Goal: Transaction & Acquisition: Purchase product/service

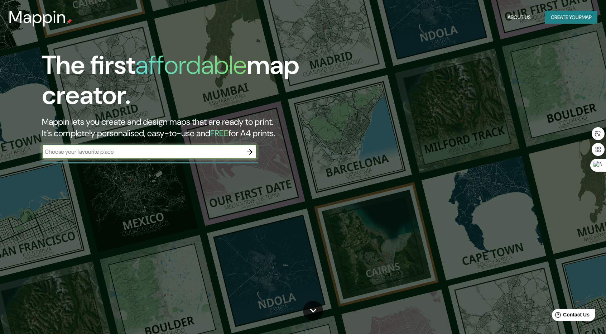
click at [196, 153] on input "text" at bounding box center [142, 152] width 201 height 8
type input "TARAPOTO [GEOGRAPHIC_DATA]"
click at [249, 152] on icon "button" at bounding box center [250, 152] width 6 height 6
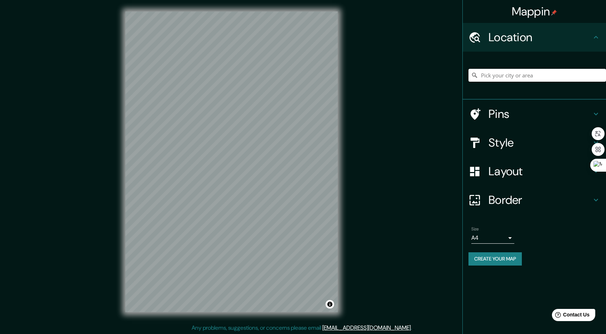
click at [512, 76] on input "Pick your city or area" at bounding box center [538, 75] width 138 height 13
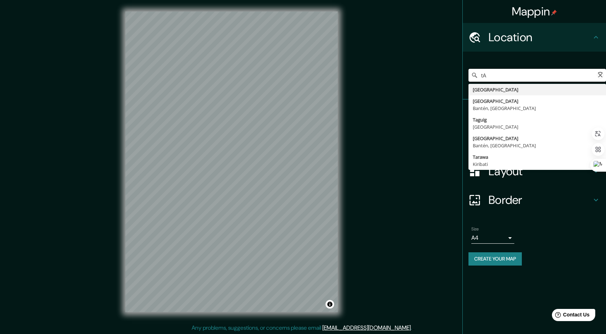
type input "t"
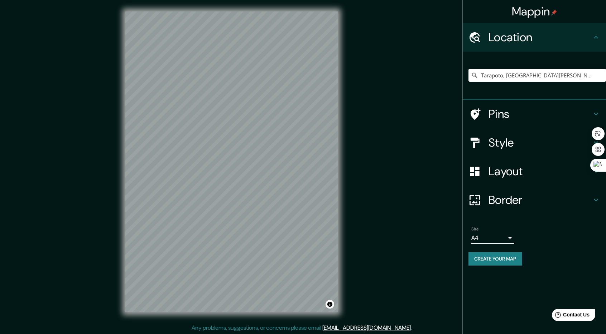
click at [379, 113] on div "Mappin Location [GEOGRAPHIC_DATA], [GEOGRAPHIC_DATA][PERSON_NAME], [GEOGRAPHIC_…" at bounding box center [303, 167] width 606 height 335
click at [527, 76] on input "Tarapoto, [GEOGRAPHIC_DATA][PERSON_NAME], [GEOGRAPHIC_DATA]" at bounding box center [538, 75] width 138 height 13
click at [512, 73] on input "Tarapoto, [GEOGRAPHIC_DATA][PERSON_NAME], [GEOGRAPHIC_DATA]" at bounding box center [538, 75] width 138 height 13
click at [595, 75] on input "Tarapoto, [GEOGRAPHIC_DATA][PERSON_NAME], [GEOGRAPHIC_DATA]" at bounding box center [538, 75] width 138 height 13
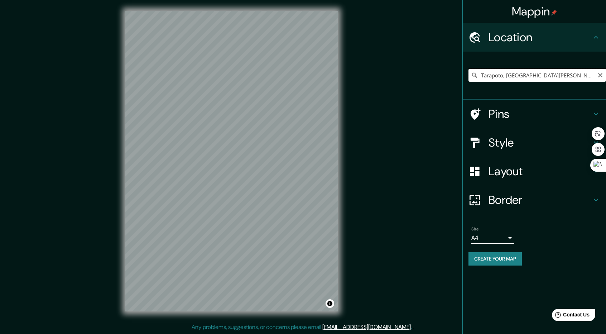
click at [595, 75] on input "Tarapoto, [GEOGRAPHIC_DATA][PERSON_NAME], [GEOGRAPHIC_DATA]" at bounding box center [538, 75] width 138 height 13
click at [596, 75] on input "Tarapoto, [GEOGRAPHIC_DATA][PERSON_NAME], [GEOGRAPHIC_DATA]" at bounding box center [538, 75] width 138 height 13
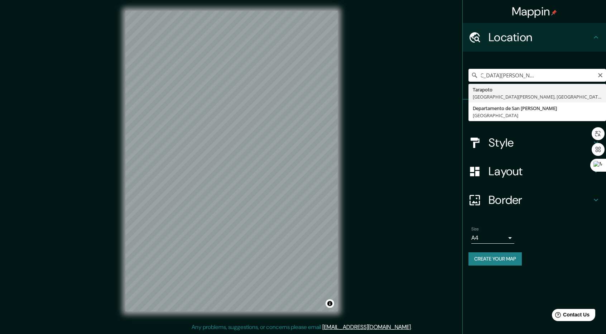
scroll to position [0, 62]
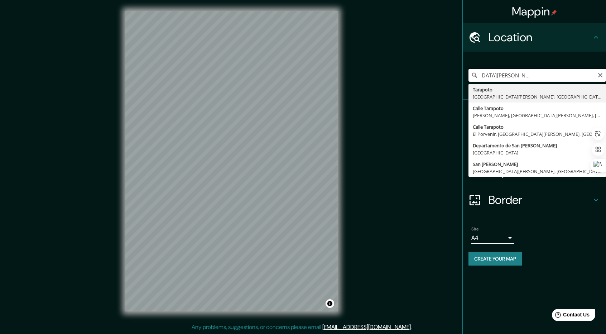
type input "Tarapoto, [GEOGRAPHIC_DATA][PERSON_NAME], [GEOGRAPHIC_DATA]"
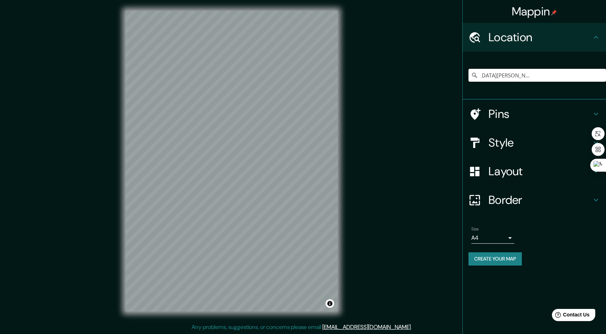
scroll to position [0, 0]
